Goal: Check status: Check status

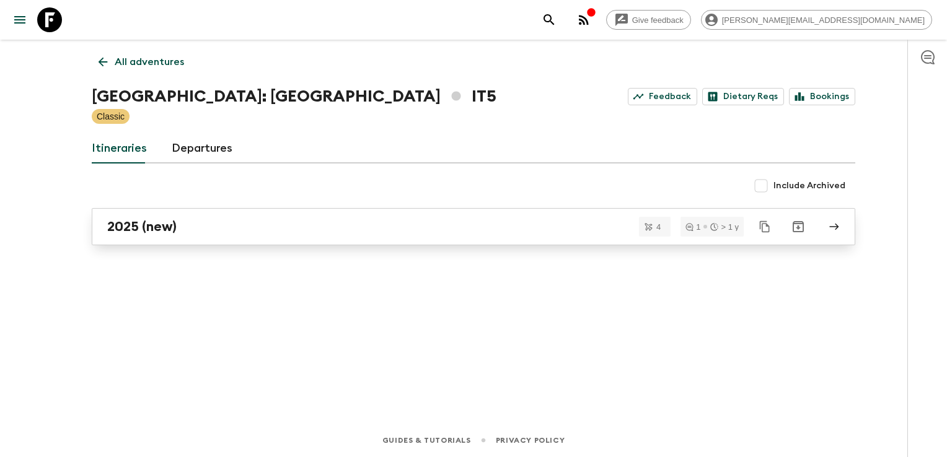
click at [162, 235] on link "2025 (new)" at bounding box center [473, 226] width 763 height 37
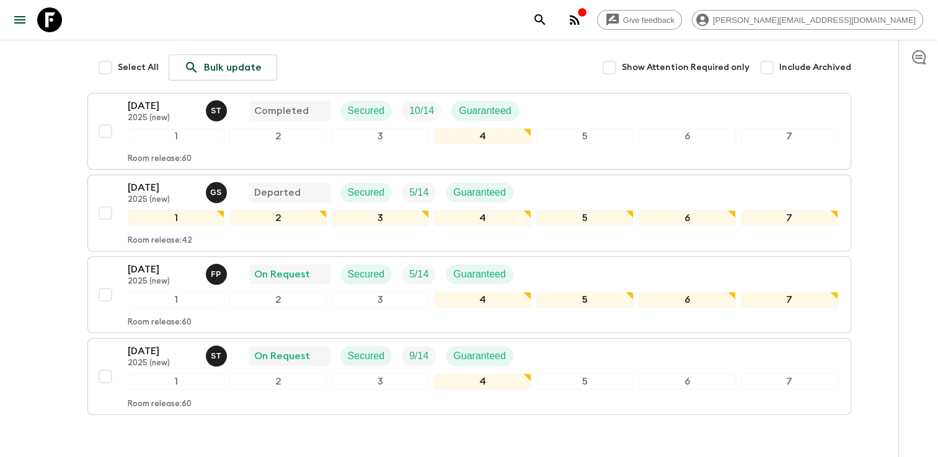
scroll to position [186, 0]
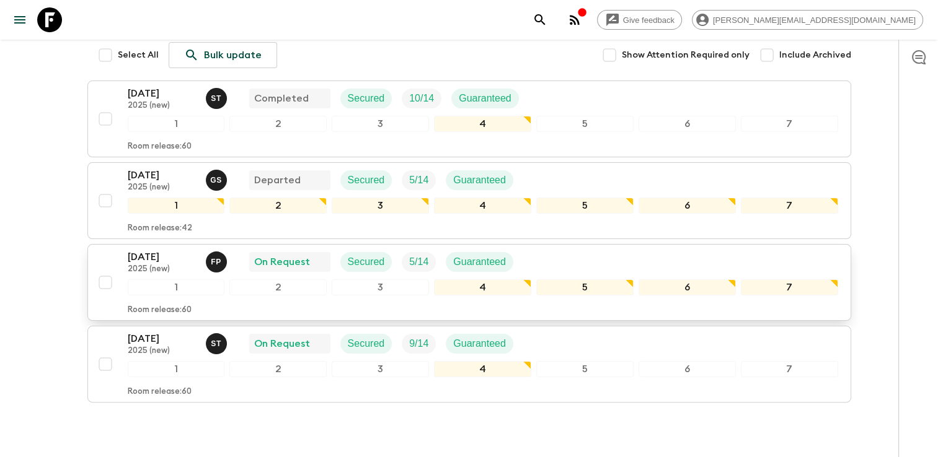
click at [156, 265] on p "2025 (new)" at bounding box center [162, 270] width 68 height 10
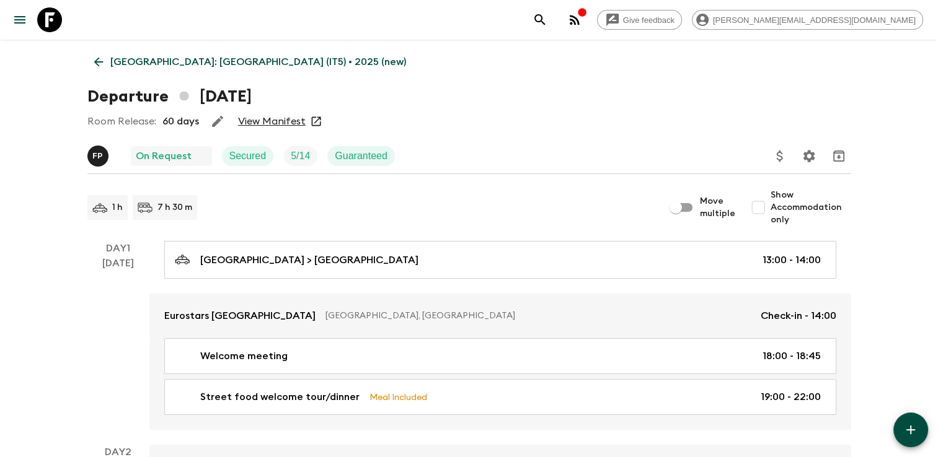
click at [312, 122] on icon at bounding box center [316, 121] width 12 height 12
click at [291, 124] on link "View Manifest" at bounding box center [272, 121] width 68 height 12
click at [102, 152] on p "F P" at bounding box center [97, 156] width 11 height 10
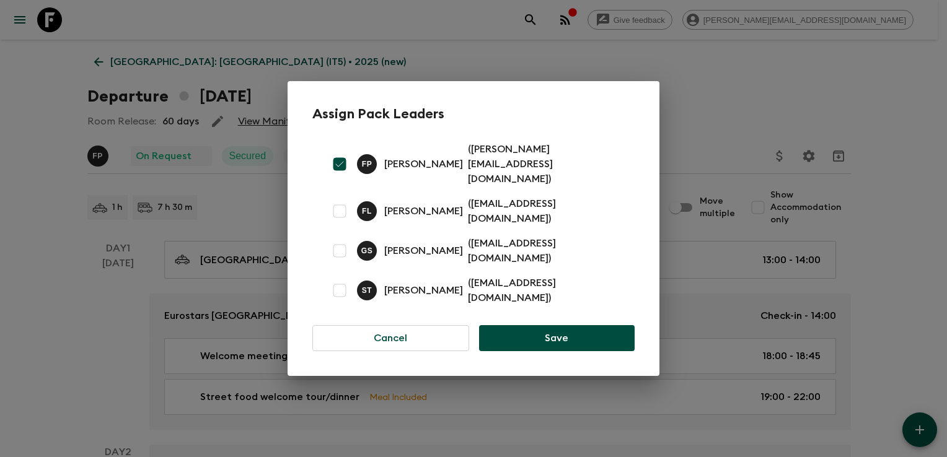
drag, startPoint x: 385, startPoint y: 170, endPoint x: 456, endPoint y: 167, distance: 70.7
click at [456, 167] on p "[PERSON_NAME]" at bounding box center [423, 164] width 79 height 15
copy p "[PERSON_NAME]"
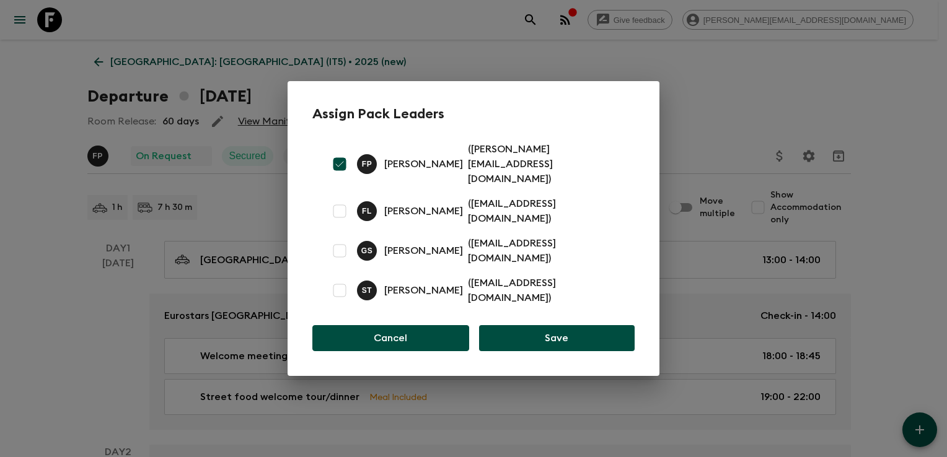
click at [402, 325] on button "Cancel" at bounding box center [390, 338] width 157 height 26
